Goal: Transaction & Acquisition: Download file/media

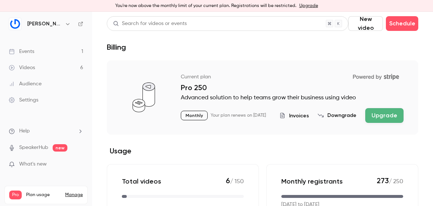
scroll to position [19, 0]
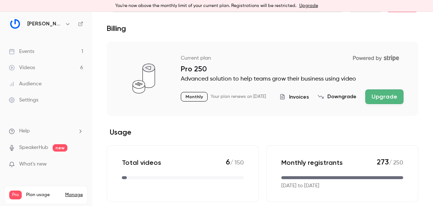
click at [72, 50] on link "Events 1" at bounding box center [46, 51] width 92 height 16
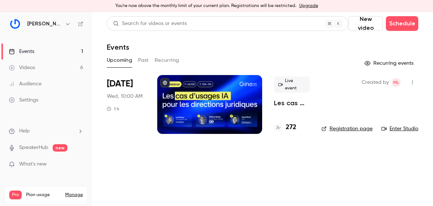
click at [212, 103] on div at bounding box center [209, 104] width 105 height 59
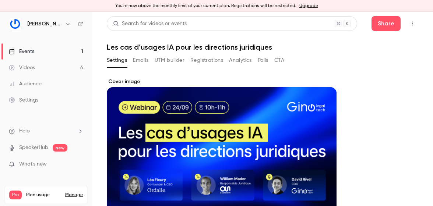
click at [140, 57] on button "Emails" at bounding box center [140, 60] width 15 height 12
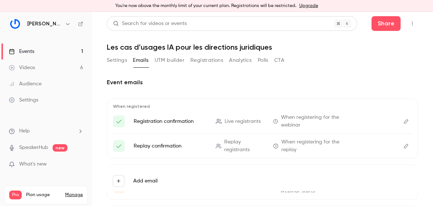
click at [176, 60] on button "UTM builder" at bounding box center [169, 60] width 30 height 12
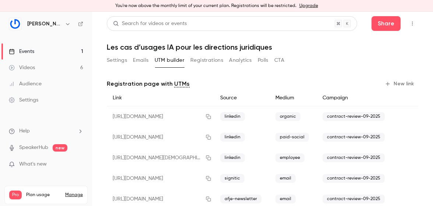
click at [192, 61] on button "Registrations" at bounding box center [206, 60] width 33 height 12
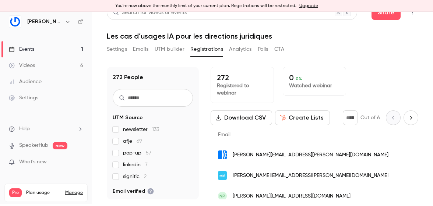
scroll to position [2, 0]
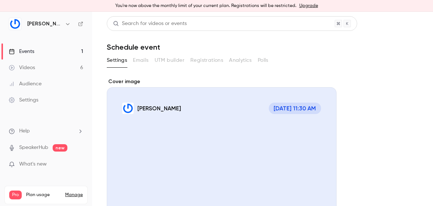
scroll to position [131, 0]
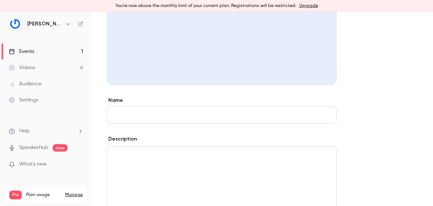
click at [72, 46] on link "Events 1" at bounding box center [46, 51] width 92 height 16
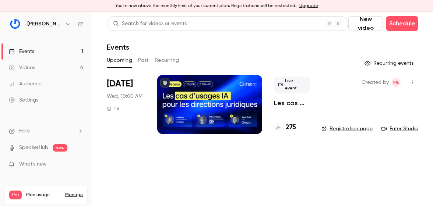
click at [197, 95] on div at bounding box center [209, 104] width 105 height 59
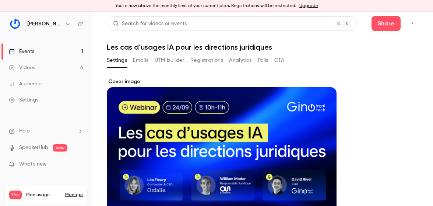
click at [207, 61] on button "Registrations" at bounding box center [206, 60] width 33 height 12
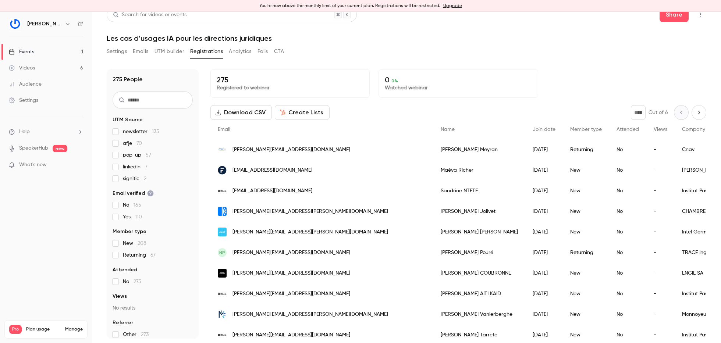
click at [432, 113] on icon "Next page" at bounding box center [699, 113] width 8 height 6
type input "*"
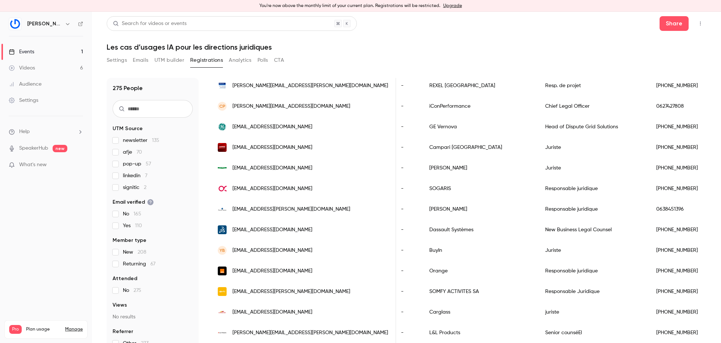
click at [397, 70] on div "275 People UTM Source newsletter 135 afje 70 pop-up 57 linkedin 7 signitic 2 Em…" at bounding box center [406, 208] width 599 height 278
click at [394, 72] on div "275 People UTM Source newsletter 135 afje 70 pop-up 57 linkedin 7 signitic 2 Em…" at bounding box center [406, 208] width 599 height 278
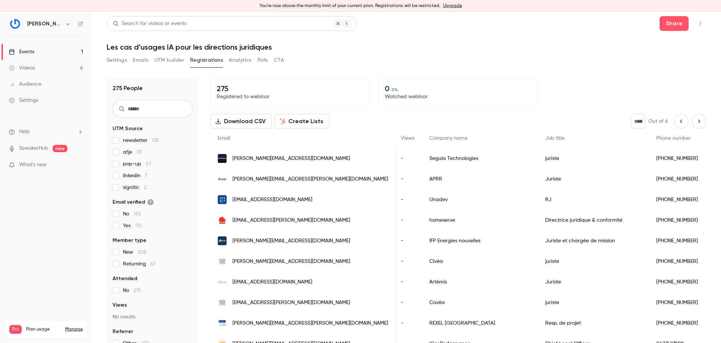
click at [249, 118] on button "Download CSV" at bounding box center [240, 121] width 61 height 15
